Goal: Information Seeking & Learning: Learn about a topic

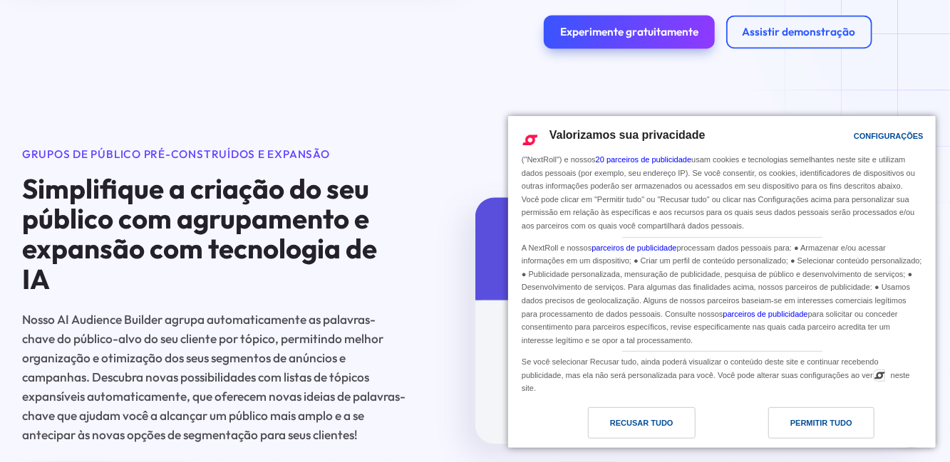
scroll to position [1574, 0]
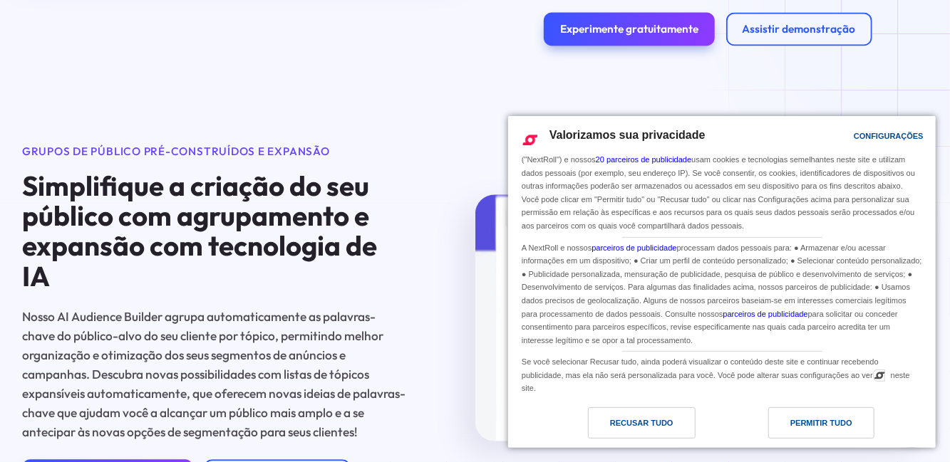
click at [657, 427] on font "Recusar tudo" at bounding box center [641, 423] width 63 height 9
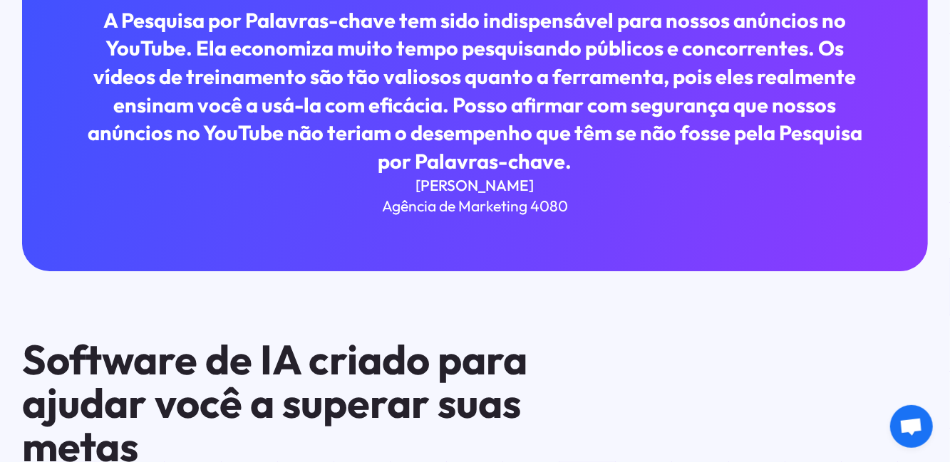
scroll to position [2716, 0]
